Goal: Transaction & Acquisition: Purchase product/service

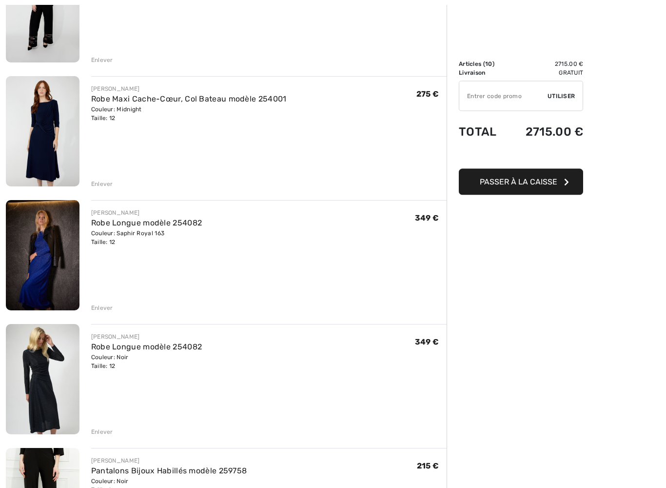
scroll to position [424, 0]
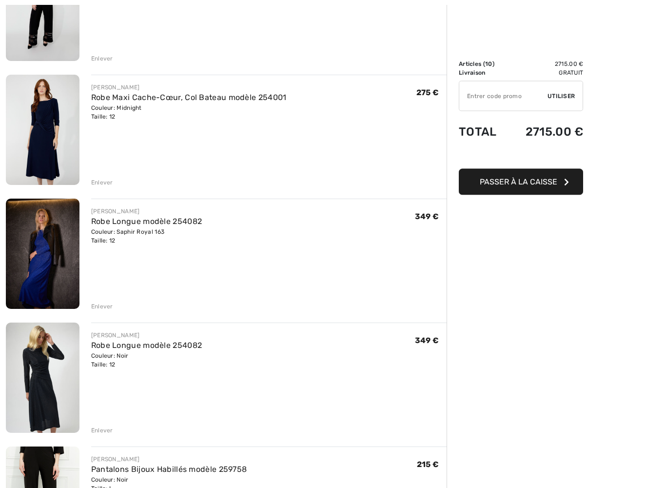
click at [102, 308] on div "Enlever" at bounding box center [102, 306] width 22 height 9
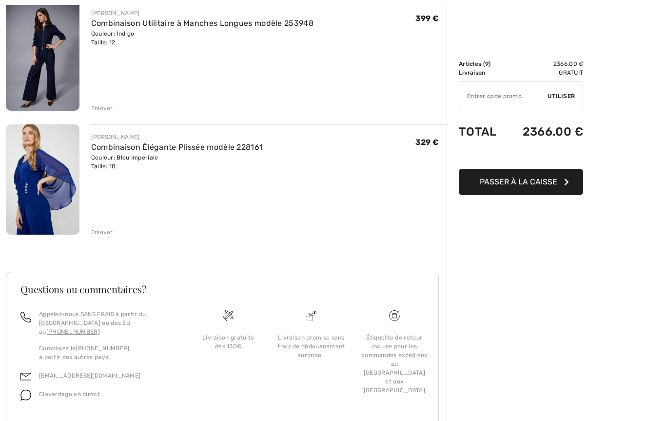
scroll to position [1000, 0]
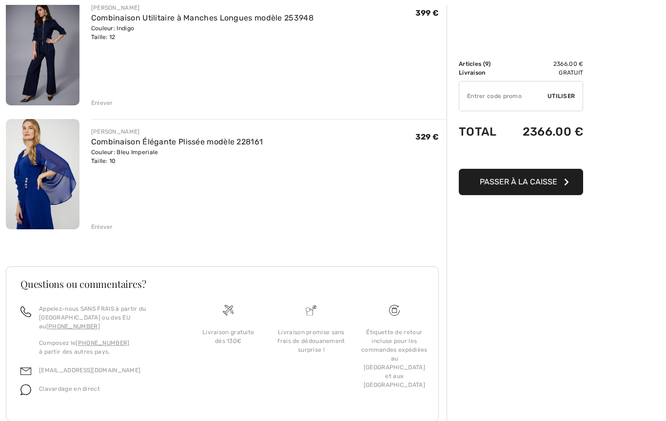
click at [102, 229] on div "Enlever" at bounding box center [102, 226] width 22 height 9
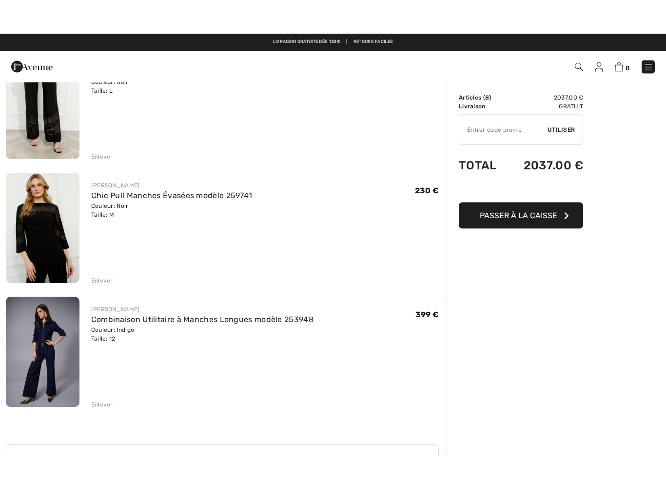
scroll to position [704, 0]
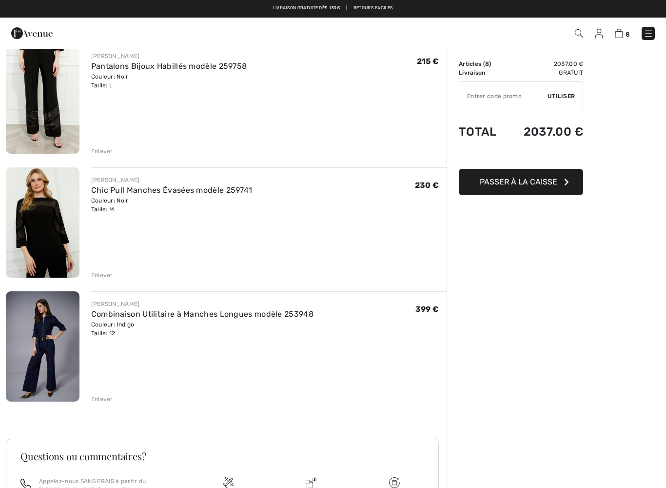
click at [100, 400] on div "Enlever" at bounding box center [102, 398] width 22 height 9
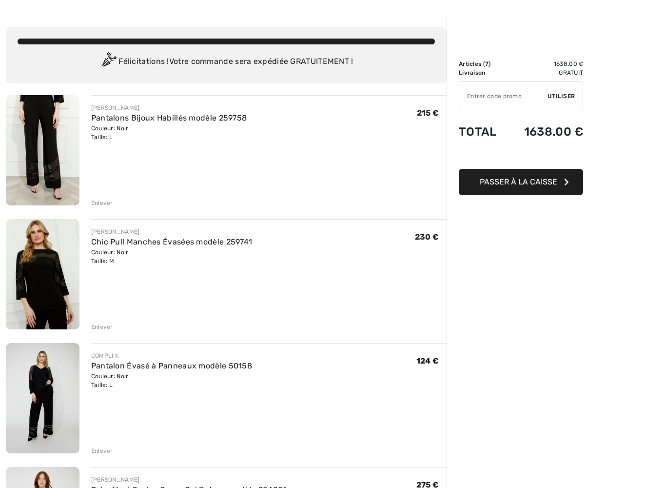
scroll to position [33, 0]
click at [49, 408] on img at bounding box center [43, 398] width 74 height 110
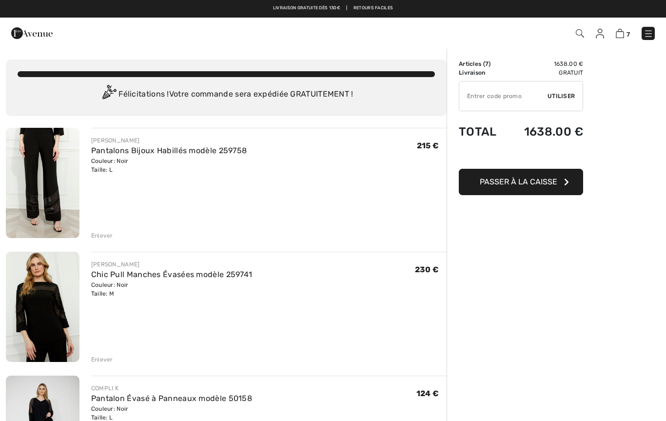
scroll to position [60, 0]
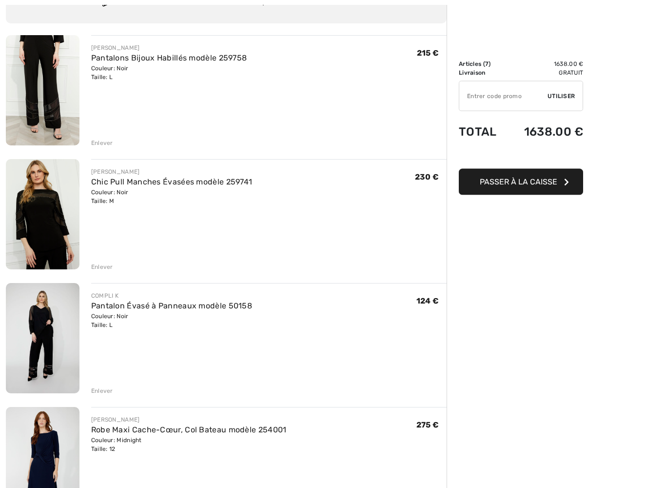
click at [96, 393] on div "Enlever" at bounding box center [102, 391] width 22 height 9
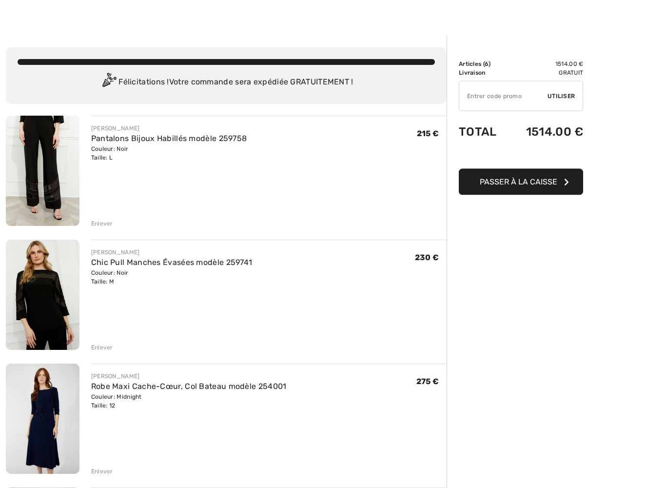
scroll to position [13, 0]
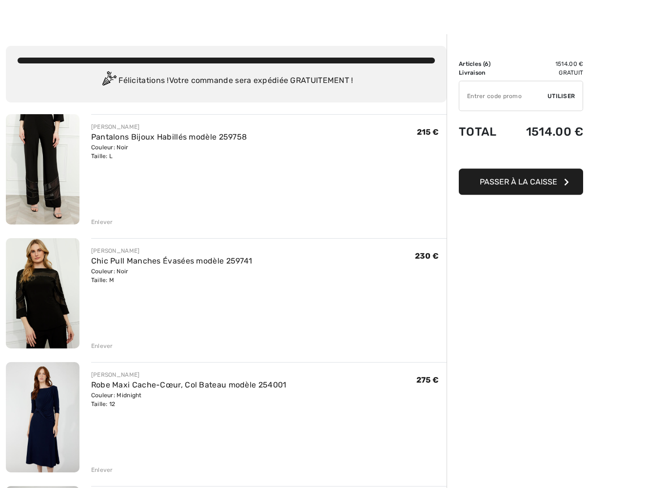
click at [48, 312] on img at bounding box center [43, 293] width 74 height 110
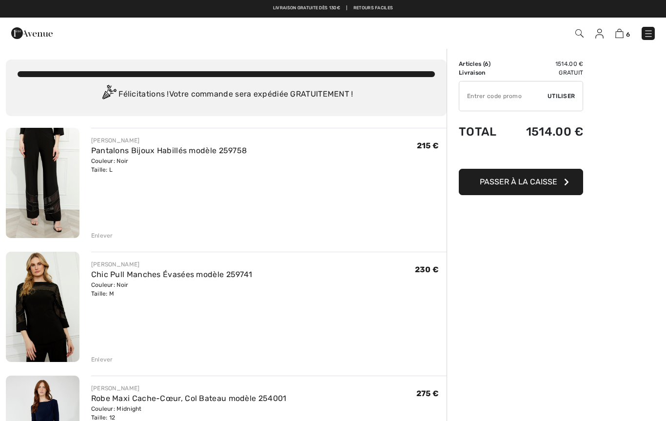
scroll to position [41, 0]
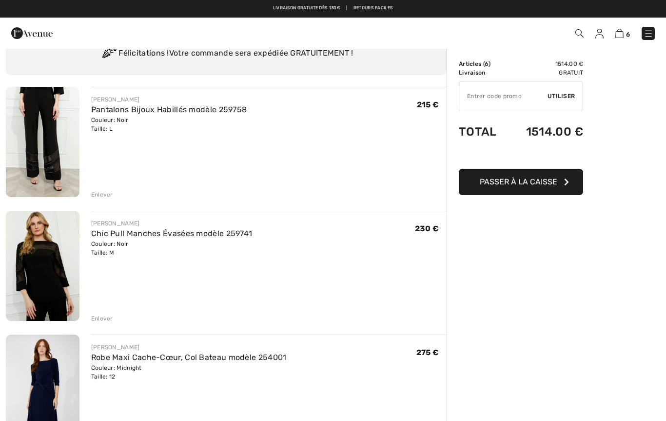
click at [56, 170] on img at bounding box center [43, 142] width 74 height 110
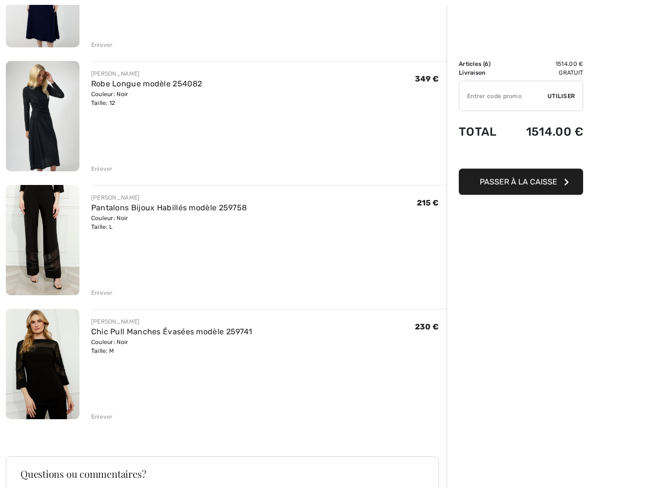
scroll to position [438, 0]
click at [89, 295] on div "[PERSON_NAME] Bijoux Habillés modèle 259758 Couleur: Noir Taille: L Vente final…" at bounding box center [262, 241] width 367 height 112
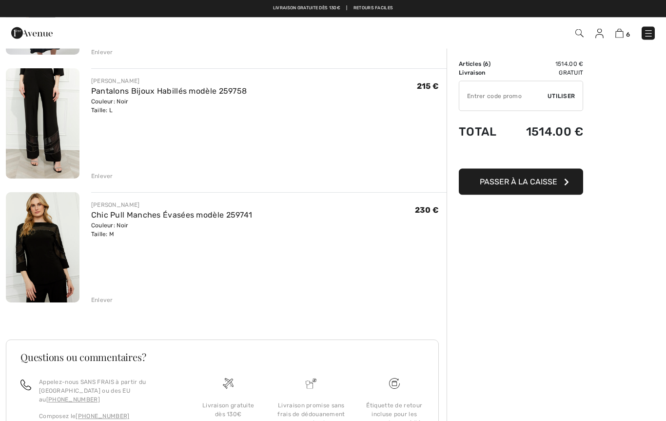
click at [97, 303] on div "Enlever" at bounding box center [102, 300] width 22 height 9
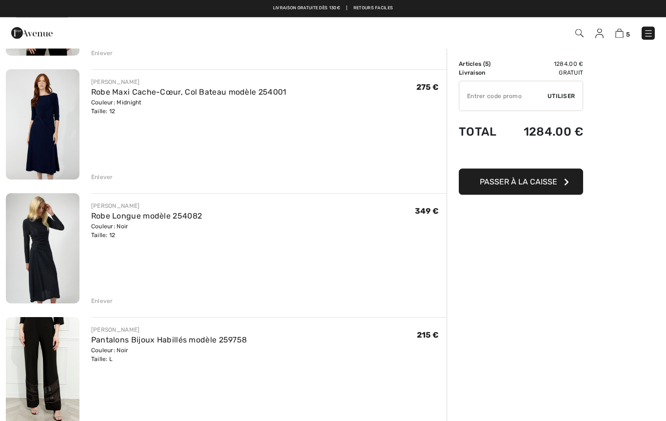
scroll to position [265, 0]
